Goal: Information Seeking & Learning: Learn about a topic

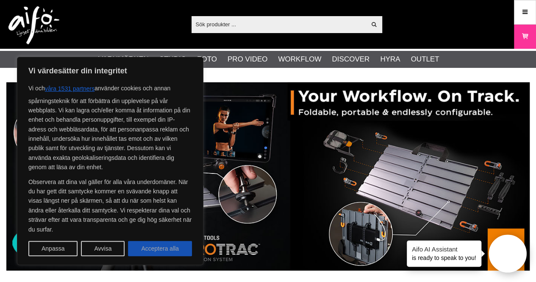
click at [155, 249] on button "Acceptera alla" at bounding box center [160, 248] width 64 height 15
checkbox input "true"
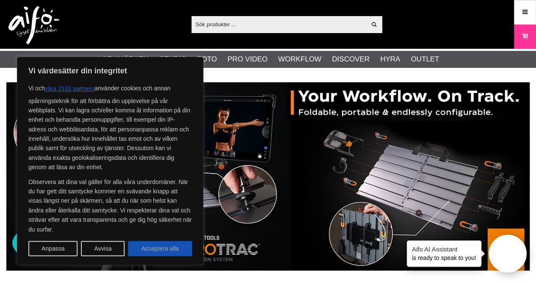
checkbox input "true"
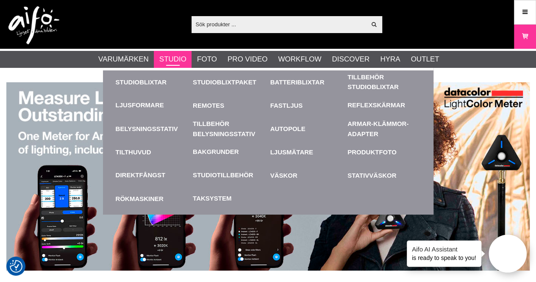
click at [180, 58] on link "Studio" at bounding box center [172, 59] width 27 height 11
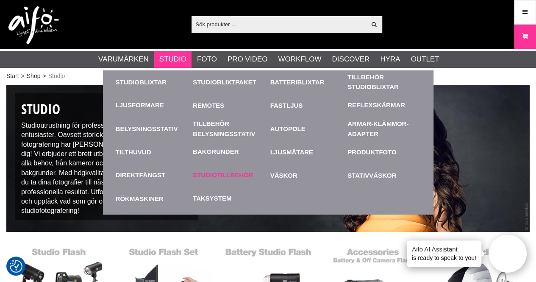
click at [234, 175] on link "Studiotillbehör" at bounding box center [223, 175] width 61 height 10
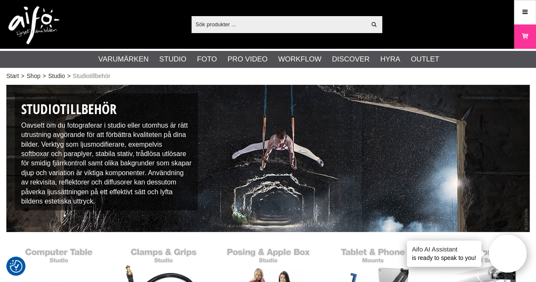
click at [238, 25] on input "text" at bounding box center [278, 24] width 175 height 13
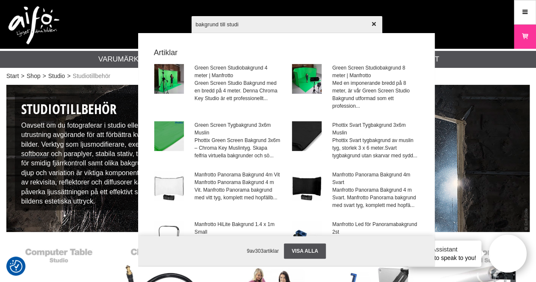
type input "bakgrund till studio"
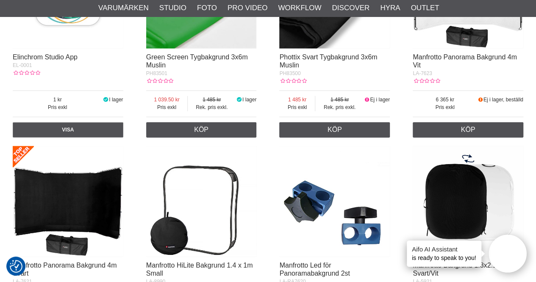
scroll to position [212, 0]
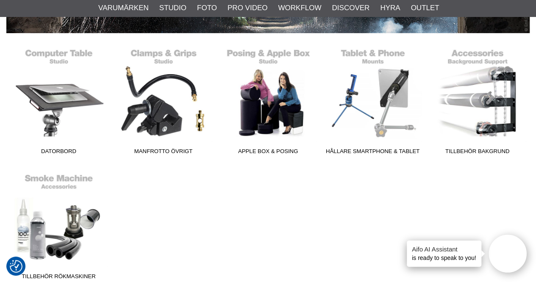
scroll to position [212, 0]
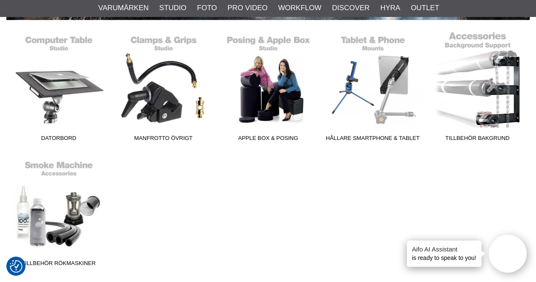
click at [490, 119] on link "Tillbehör Bakgrund" at bounding box center [477, 88] width 105 height 114
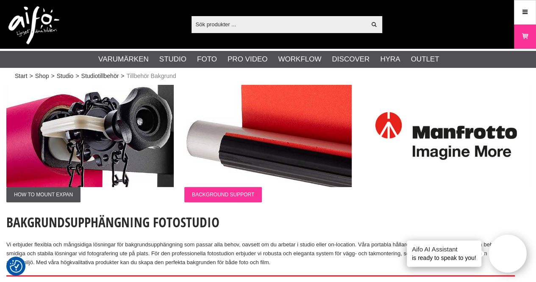
click at [241, 193] on span "BACKGROUND SUPPORT" at bounding box center [222, 194] width 77 height 15
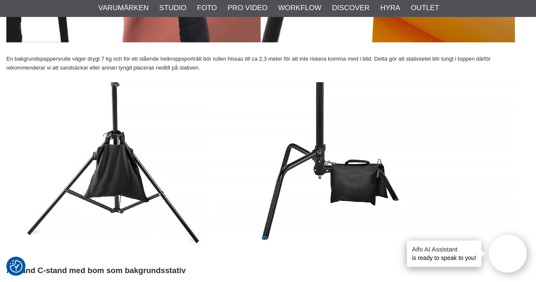
scroll to position [1313, 0]
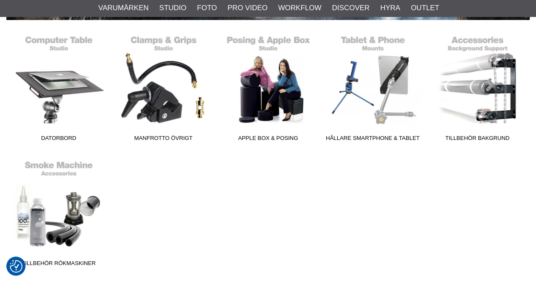
scroll to position [212, 0]
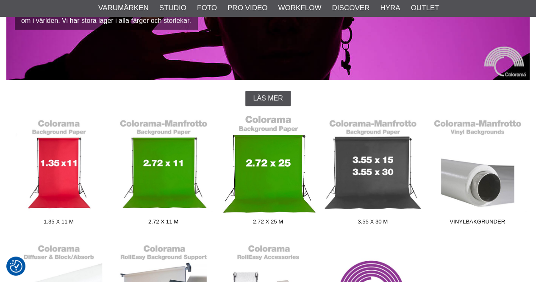
scroll to position [169, 0]
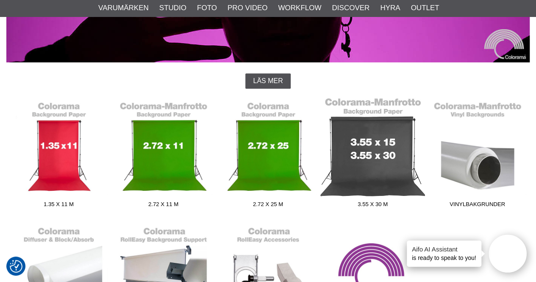
click at [384, 173] on link "3.55 x 30 m" at bounding box center [372, 154] width 105 height 114
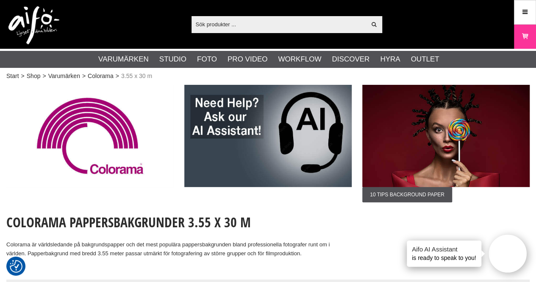
click at [11, 130] on img at bounding box center [89, 136] width 167 height 102
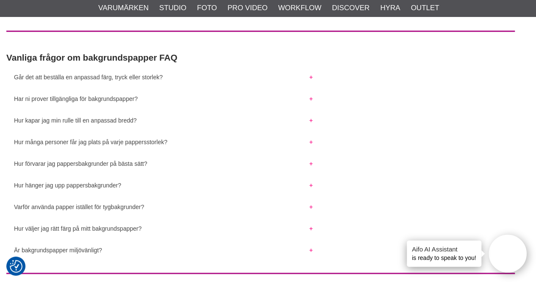
scroll to position [169, 0]
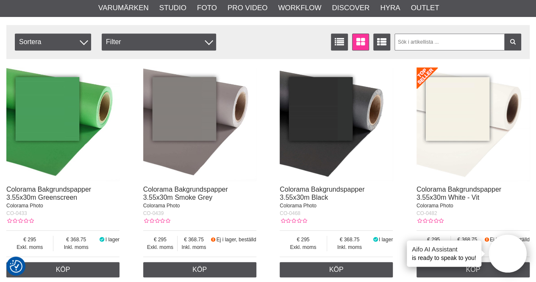
scroll to position [212, 0]
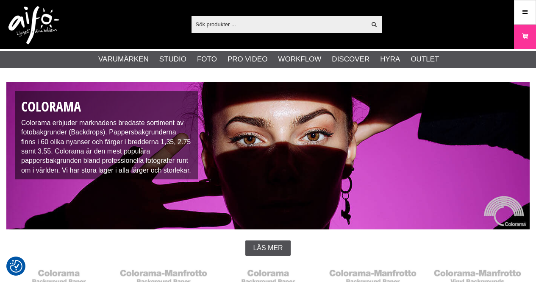
checkbox input "true"
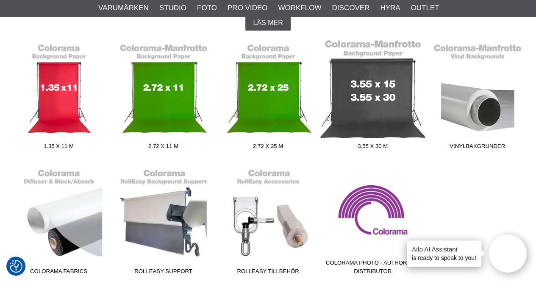
scroll to position [212, 0]
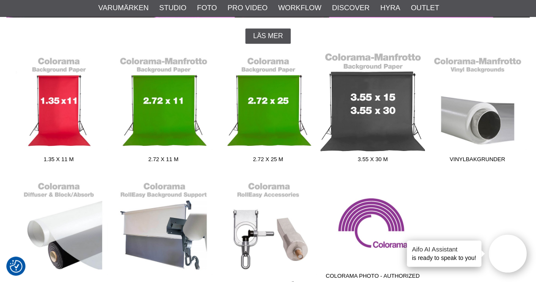
click at [374, 119] on link "3.55 x 30 m" at bounding box center [372, 109] width 105 height 114
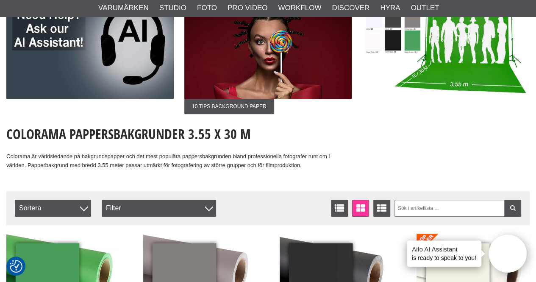
scroll to position [42, 0]
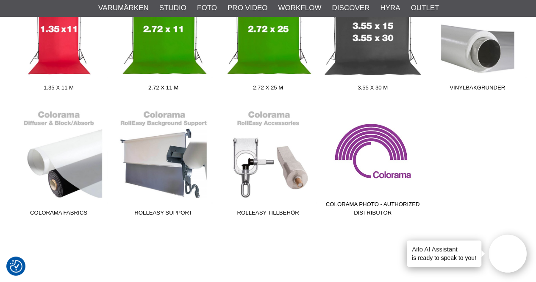
scroll to position [296, 0]
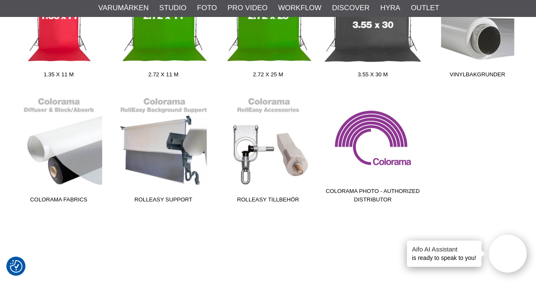
click at [371, 189] on span "Colorama Photo - Authorized Distributor" at bounding box center [372, 197] width 105 height 20
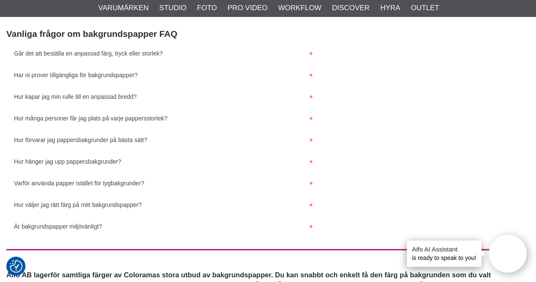
scroll to position [254, 0]
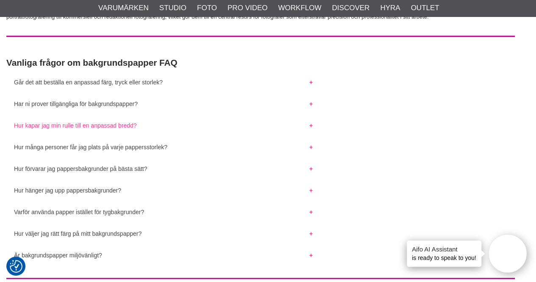
click at [311, 125] on button "Hur kapar jag min rulle till en anpassad bredd?" at bounding box center [163, 123] width 314 height 11
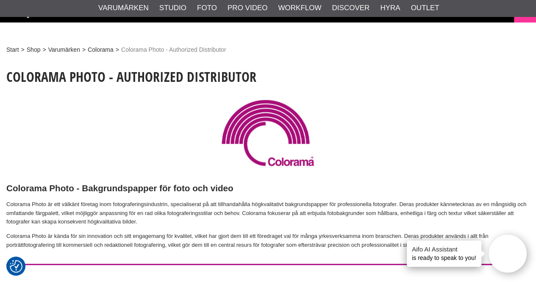
scroll to position [0, 0]
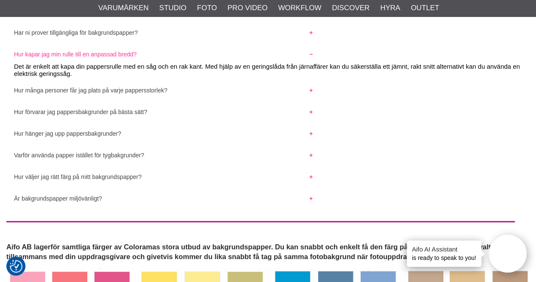
scroll to position [339, 0]
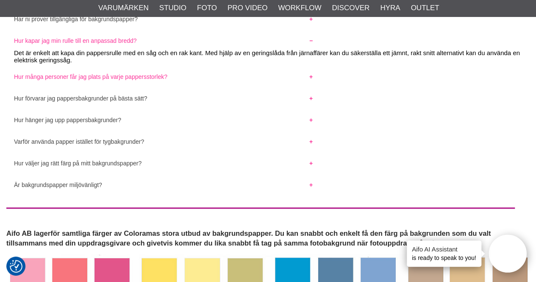
click at [311, 74] on button "Hur många personer får jag plats på varje pappersstorlek?" at bounding box center [163, 74] width 314 height 11
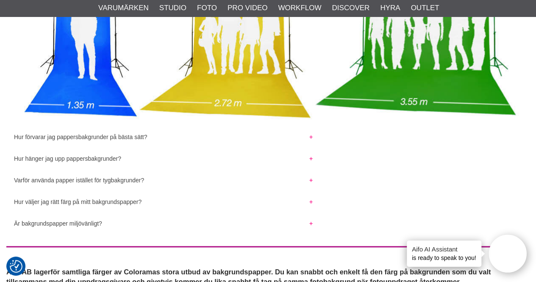
scroll to position [423, 0]
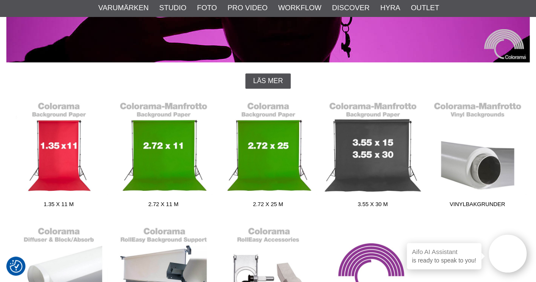
scroll to position [169, 0]
